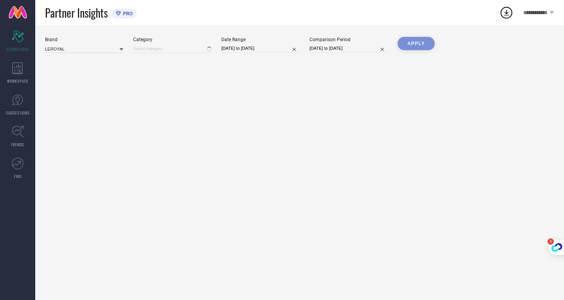
type input "All"
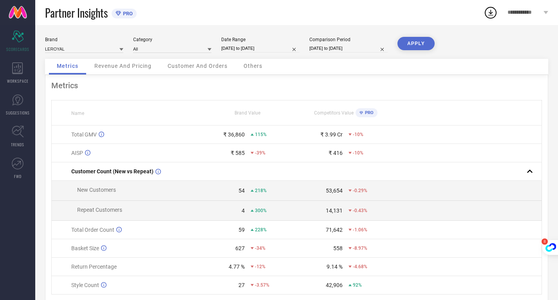
click at [108, 72] on div "Revenue And Pricing" at bounding box center [123, 67] width 73 height 16
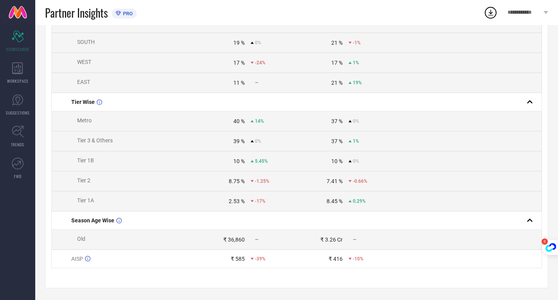
scroll to position [234, 0]
click at [187, 280] on div "Revenue And Pricing Name Brand Value Competitors Value PRO Total GMV ₹ 36,860 1…" at bounding box center [296, 68] width 503 height 439
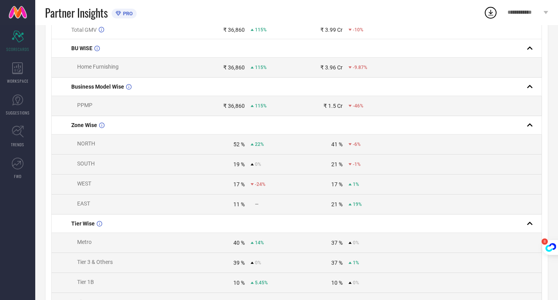
scroll to position [0, 0]
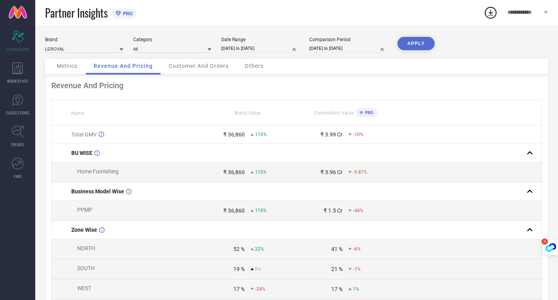
click at [215, 67] on span "Customer And Orders" at bounding box center [199, 66] width 60 height 6
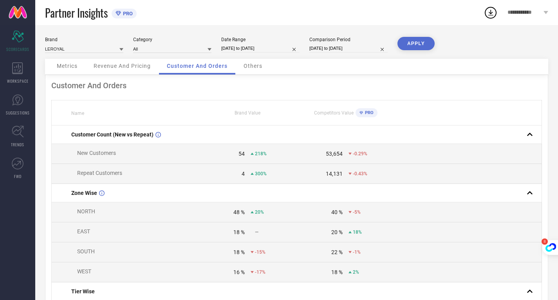
click at [252, 68] on span "Others" at bounding box center [253, 66] width 19 height 6
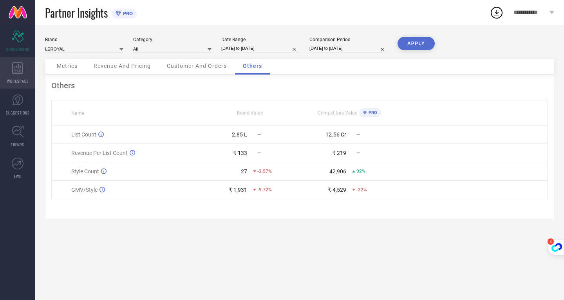
click at [21, 73] on icon at bounding box center [17, 68] width 11 height 12
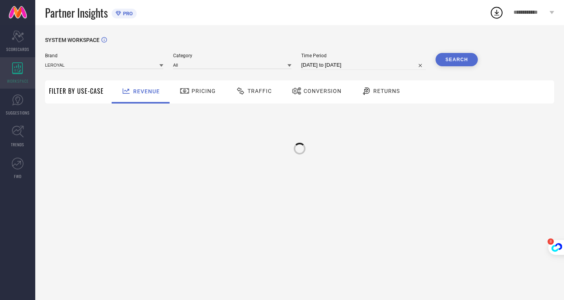
type input "LEROYAL"
type input "All"
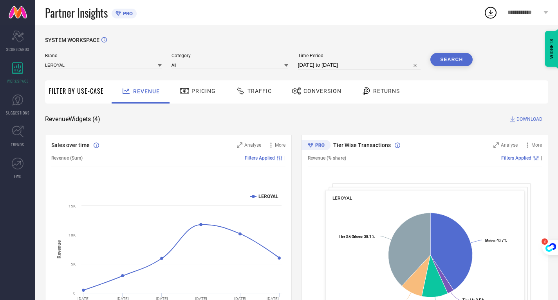
click at [201, 89] on span "Pricing" at bounding box center [204, 91] width 24 height 6
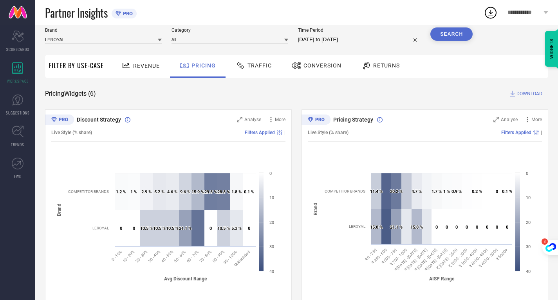
scroll to position [39, 0]
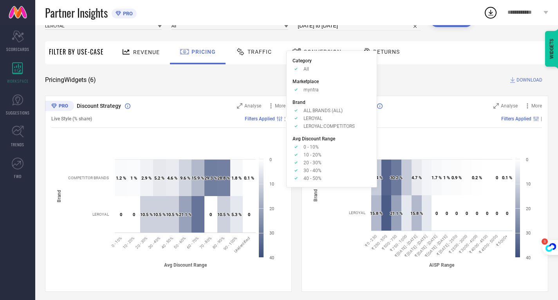
click at [264, 120] on span "Filters Applied" at bounding box center [260, 118] width 30 height 5
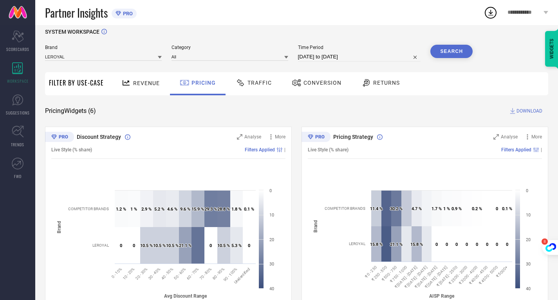
scroll to position [0, 0]
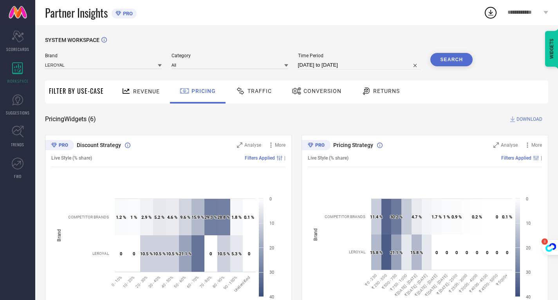
click at [261, 85] on div "Traffic" at bounding box center [254, 90] width 40 height 13
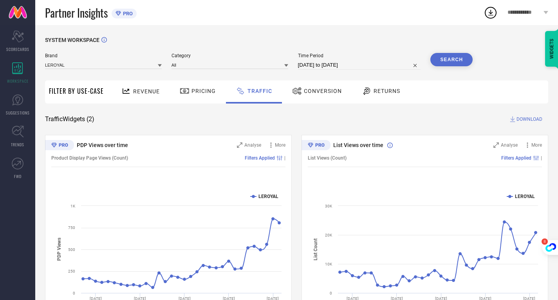
click at [295, 221] on div "PDP Views over time Analyse More Product Display Page Views (Count) Filters App…" at bounding box center [296, 233] width 503 height 196
click at [318, 98] on div "Conversion" at bounding box center [316, 91] width 69 height 23
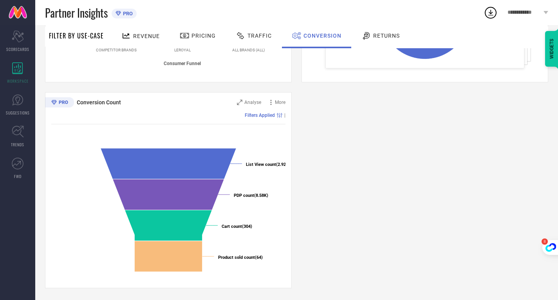
scroll to position [170, 0]
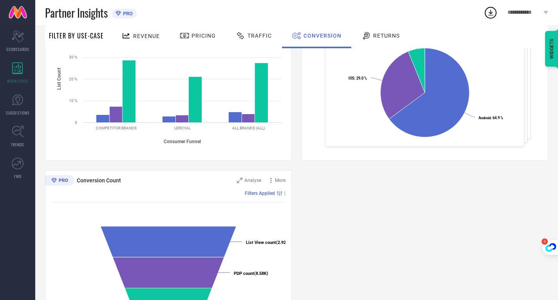
drag, startPoint x: 103, startPoint y: 181, endPoint x: 128, endPoint y: 189, distance: 26.2
click at [103, 181] on span "Conversion Count" at bounding box center [99, 180] width 44 height 6
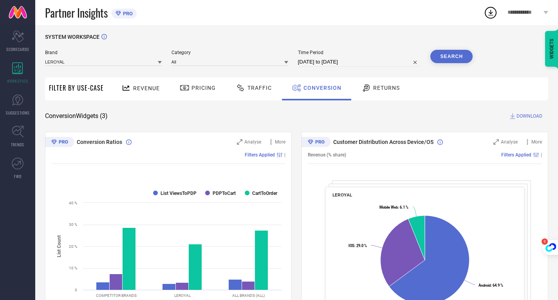
scroll to position [0, 0]
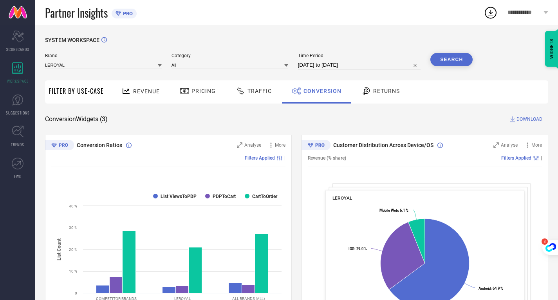
click at [379, 94] on span "Returns" at bounding box center [386, 91] width 27 height 6
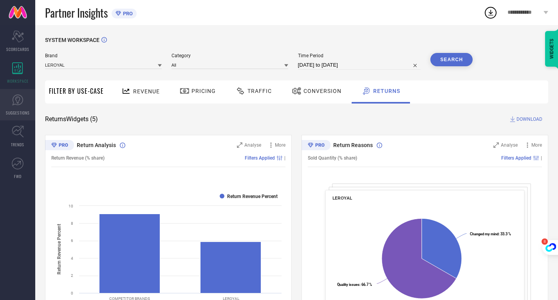
click at [13, 103] on icon at bounding box center [18, 100] width 12 height 12
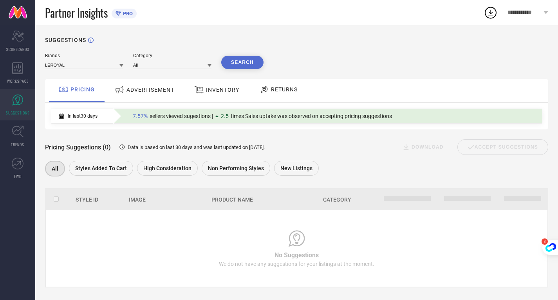
click at [150, 91] on span "ADVERTISEMENT" at bounding box center [151, 90] width 48 height 6
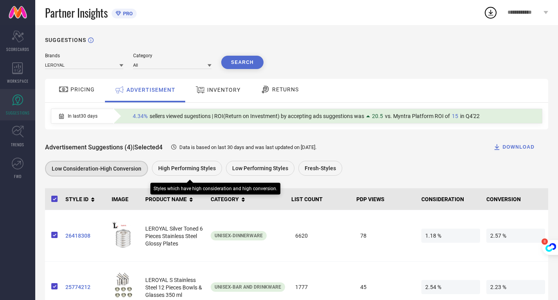
click at [195, 163] on div "High Performing Styles" at bounding box center [187, 168] width 70 height 15
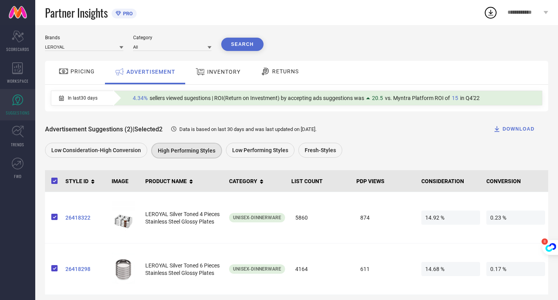
scroll to position [26, 0]
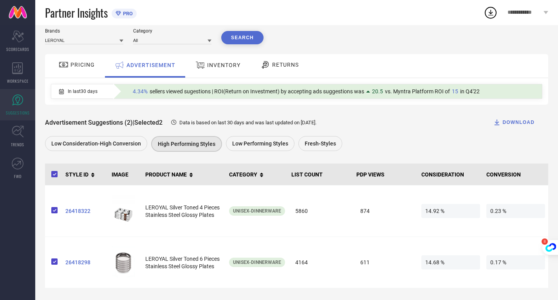
click at [225, 66] on span "INVENTORY" at bounding box center [223, 65] width 33 height 6
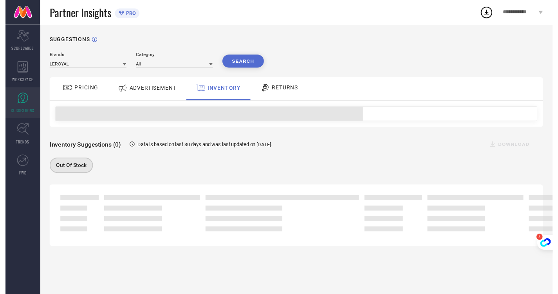
scroll to position [0, 0]
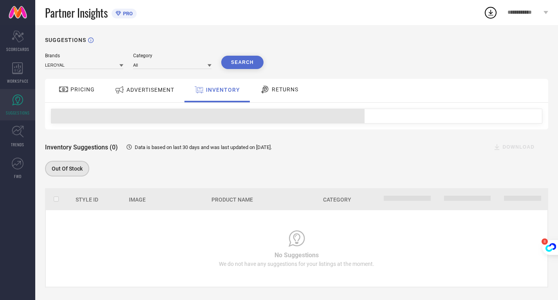
click at [267, 90] on icon at bounding box center [265, 89] width 10 height 9
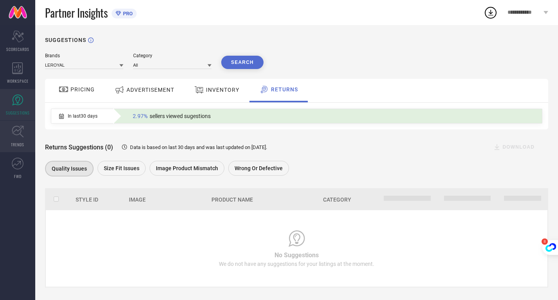
click at [15, 138] on link "TRENDS" at bounding box center [17, 136] width 35 height 31
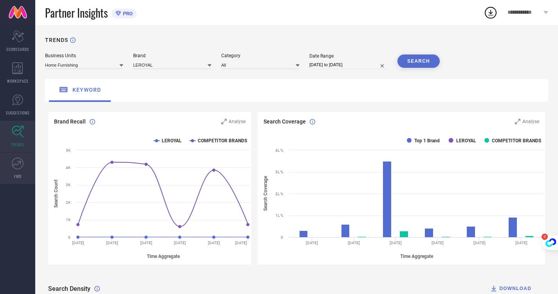
click at [24, 167] on link "FWD" at bounding box center [17, 167] width 35 height 31
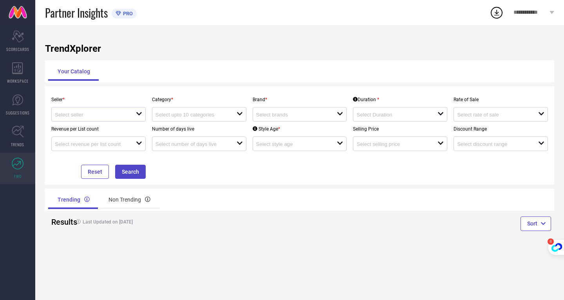
click at [82, 112] on div at bounding box center [95, 113] width 81 height 7
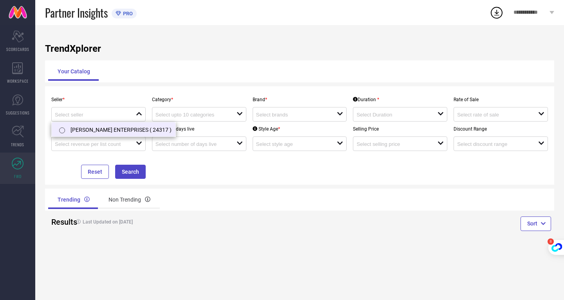
click at [85, 130] on li "[PERSON_NAME] ENTERPRISES ( 24317 )" at bounding box center [114, 129] width 124 height 14
type input "[PERSON_NAME] ENTERPRISES ( 24317 )"
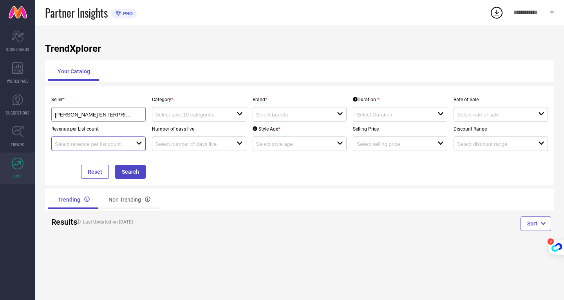
click at [91, 144] on input at bounding box center [91, 144] width 73 height 6
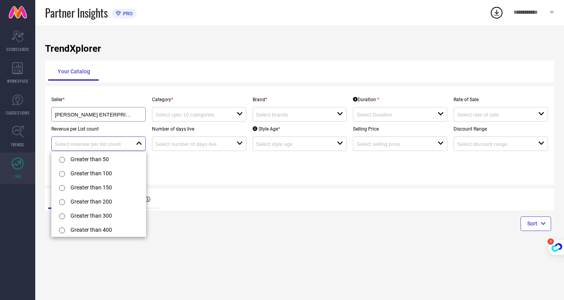
click at [92, 144] on input at bounding box center [91, 144] width 73 height 6
click at [206, 115] on input at bounding box center [192, 115] width 73 height 6
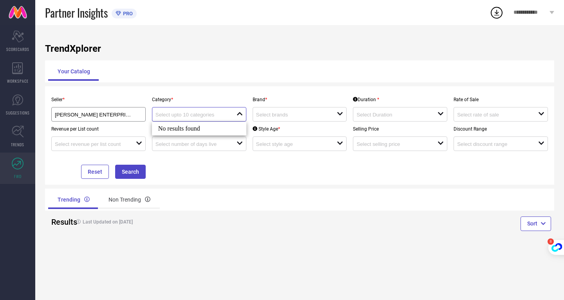
click at [206, 112] on input at bounding box center [192, 115] width 73 height 6
click at [279, 112] on div at bounding box center [296, 113] width 81 height 7
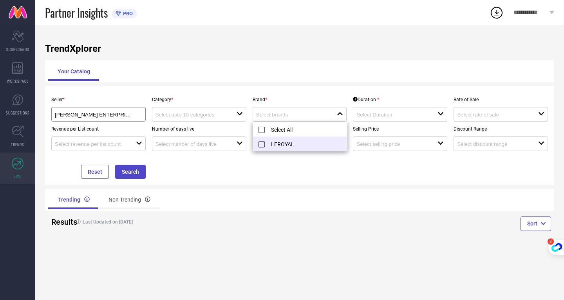
click at [260, 147] on li "LEROYAL" at bounding box center [300, 144] width 94 height 14
type input "LEROYAL"
click at [128, 171] on button "Search" at bounding box center [130, 172] width 31 height 14
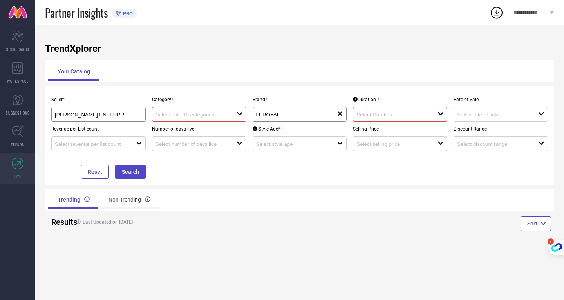
click at [181, 108] on div "open" at bounding box center [199, 114] width 94 height 14
click at [178, 128] on div "No results found" at bounding box center [199, 128] width 94 height 13
click at [181, 116] on input at bounding box center [192, 115] width 73 height 6
click at [185, 110] on div "close" at bounding box center [199, 114] width 94 height 14
click at [200, 116] on input at bounding box center [192, 115] width 73 height 6
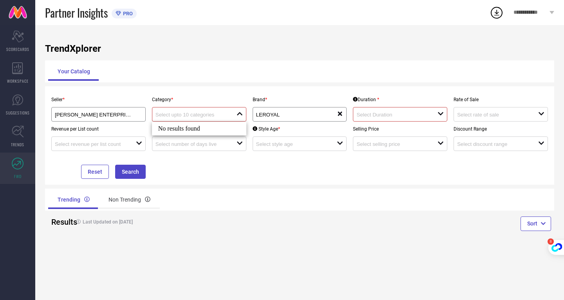
click at [200, 115] on input at bounding box center [192, 115] width 73 height 6
click at [21, 35] on icon "Scorecard" at bounding box center [18, 37] width 12 height 12
